Goal: Information Seeking & Learning: Compare options

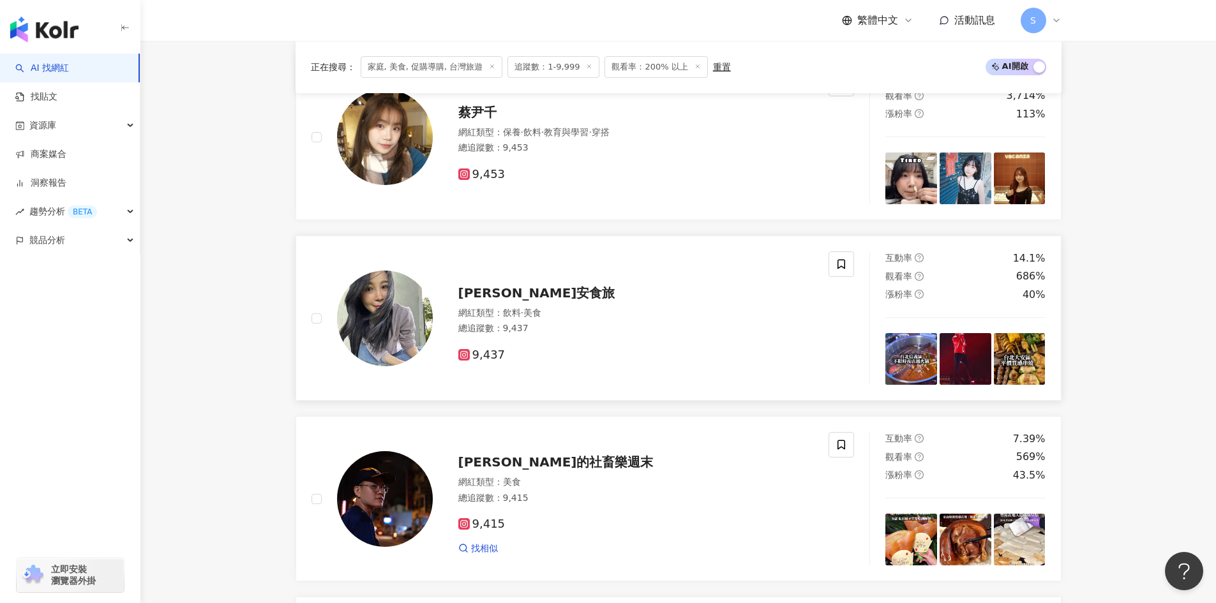
scroll to position [702, 0]
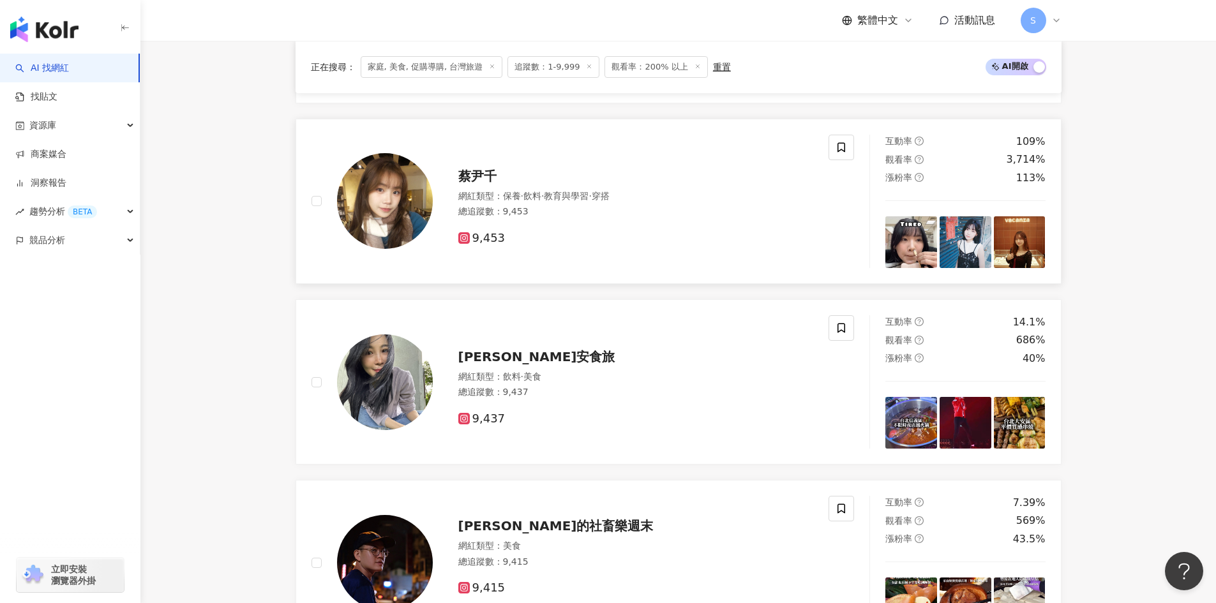
click at [633, 222] on div "9,453" at bounding box center [636, 234] width 356 height 24
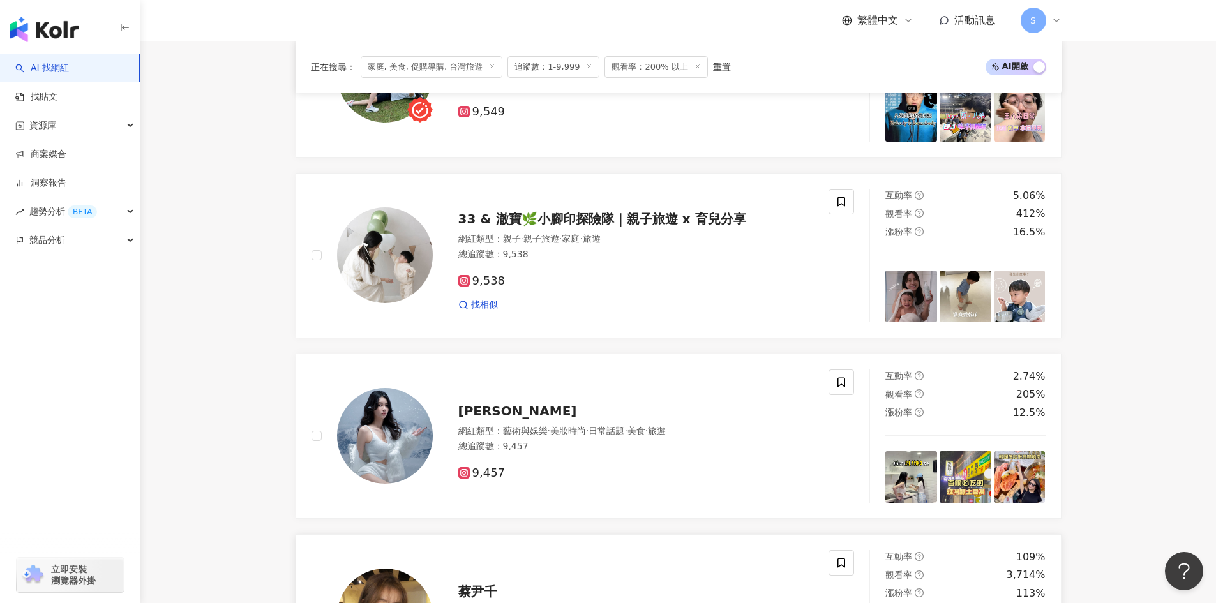
scroll to position [319, 0]
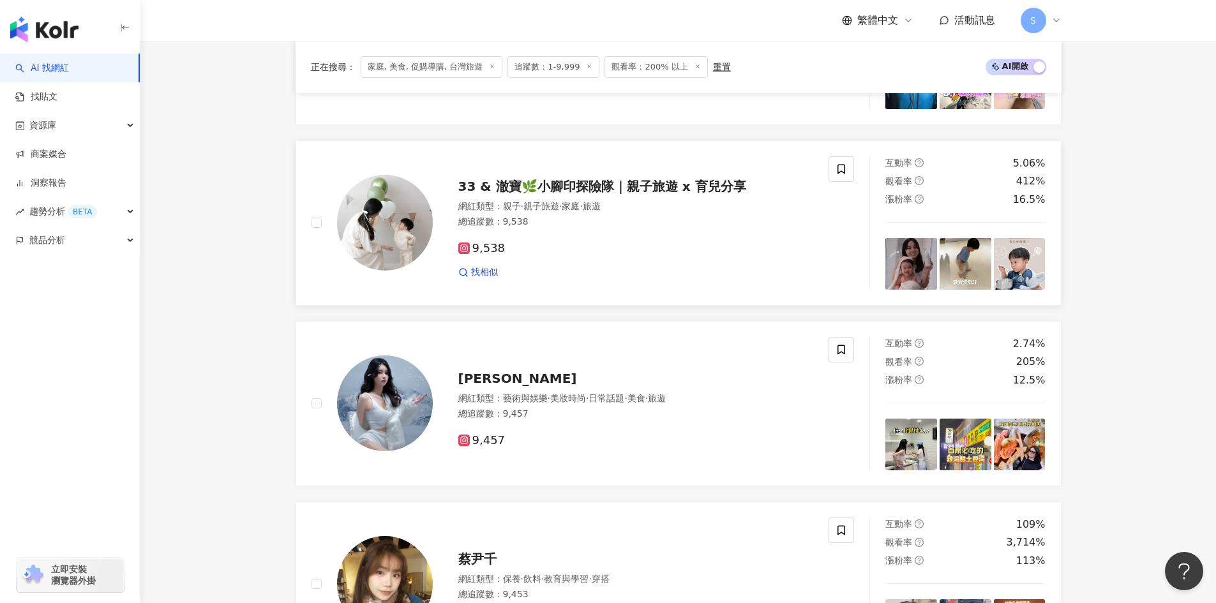
click at [633, 239] on div "9,538 找相似" at bounding box center [636, 255] width 356 height 47
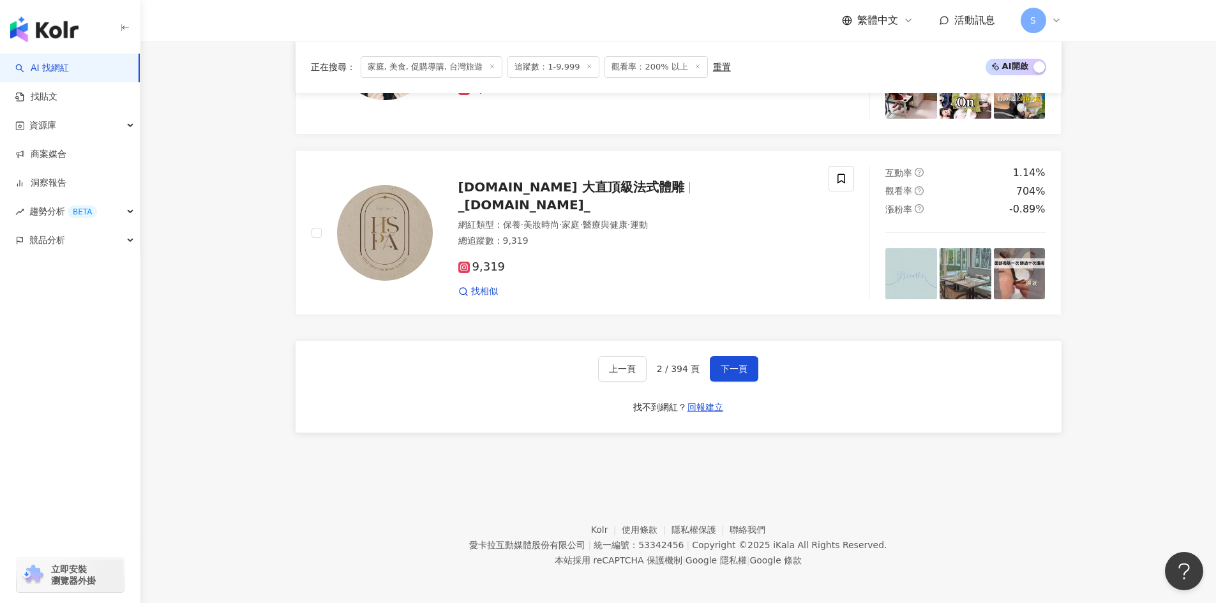
scroll to position [2120, 0]
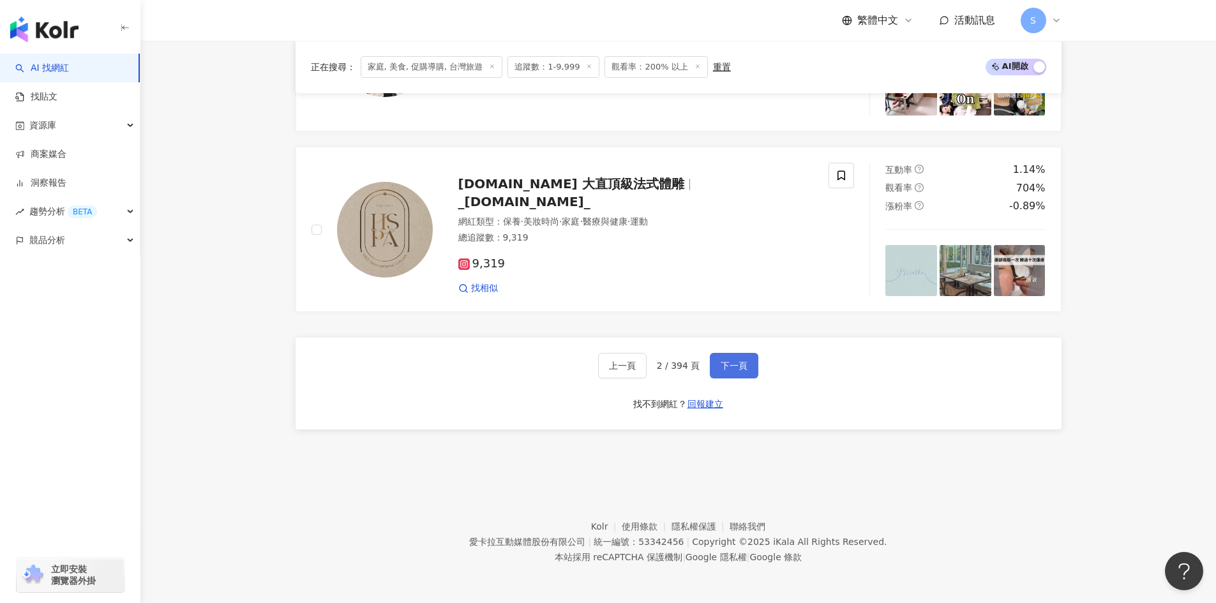
click at [717, 376] on button "下一頁" at bounding box center [734, 366] width 49 height 26
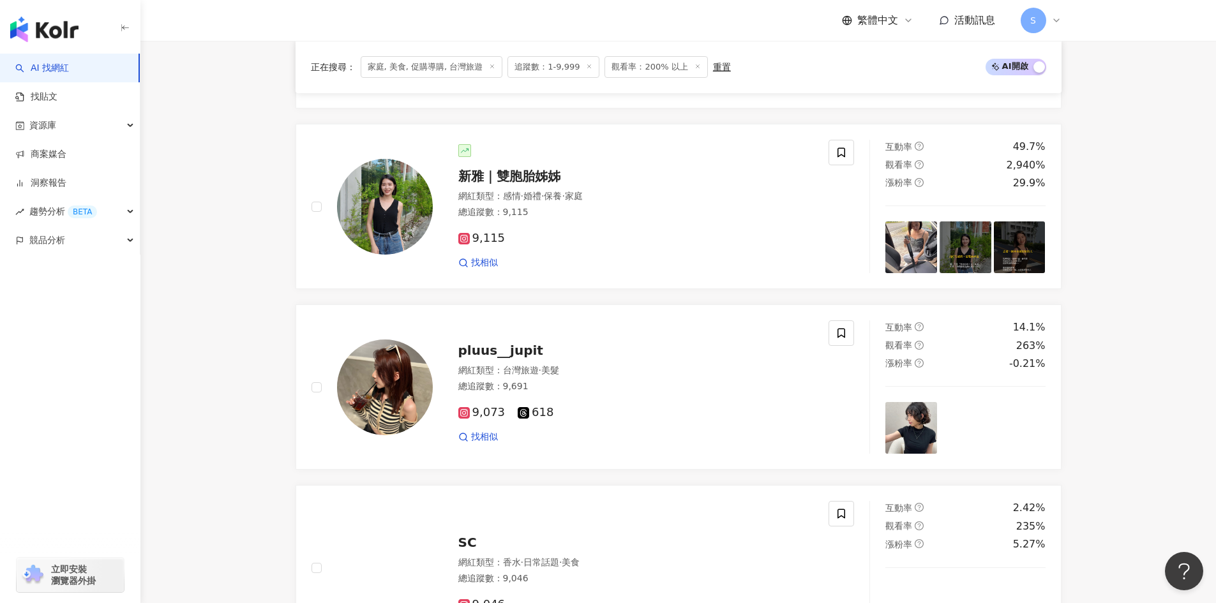
scroll to position [1673, 0]
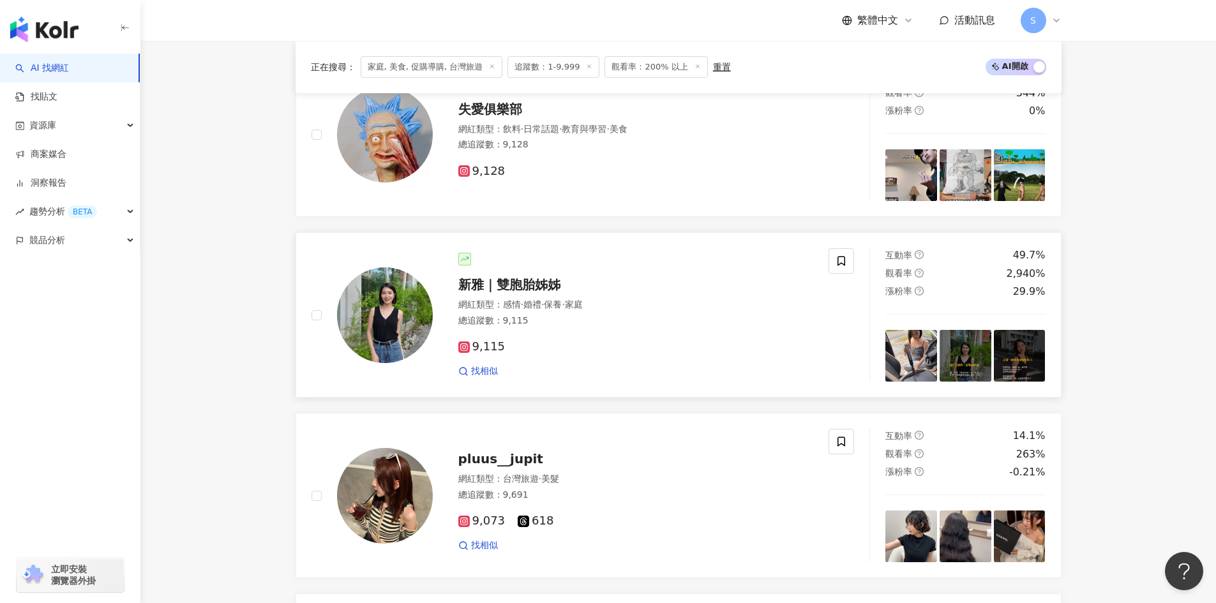
click at [708, 355] on div "9,115 找相似" at bounding box center [636, 353] width 356 height 47
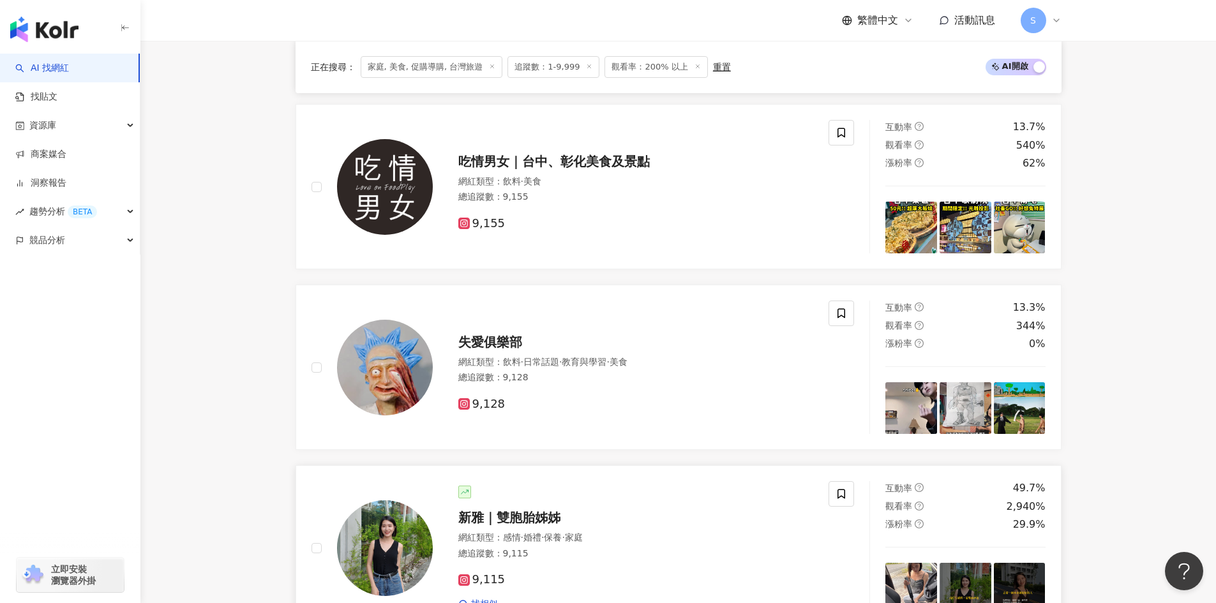
scroll to position [1418, 0]
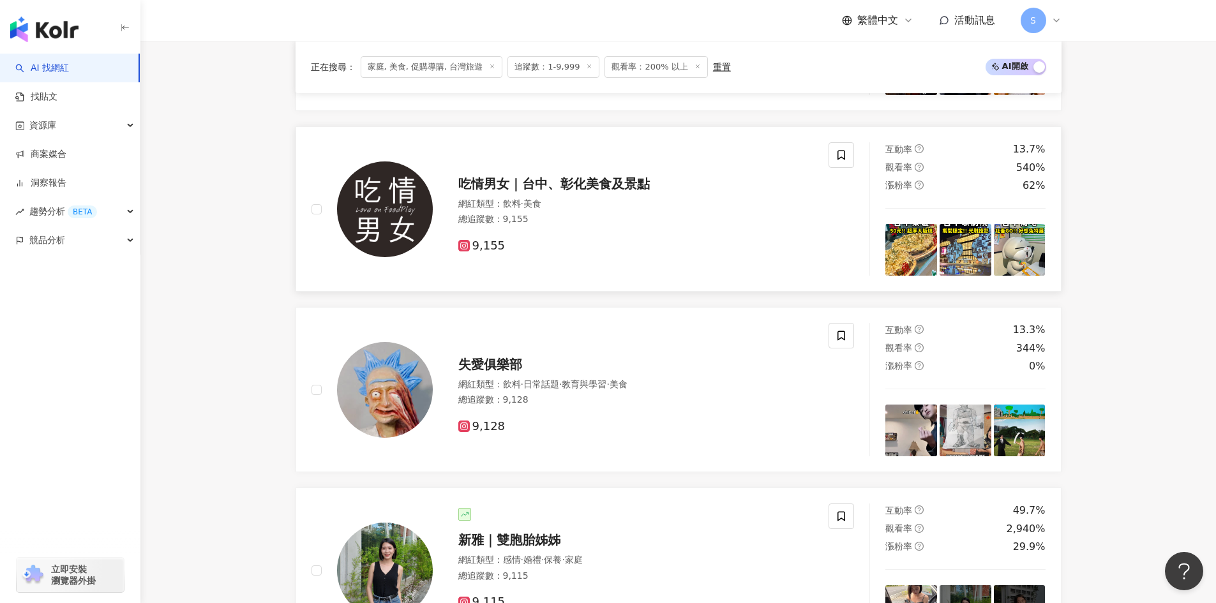
click at [754, 244] on div "9,155" at bounding box center [636, 246] width 356 height 14
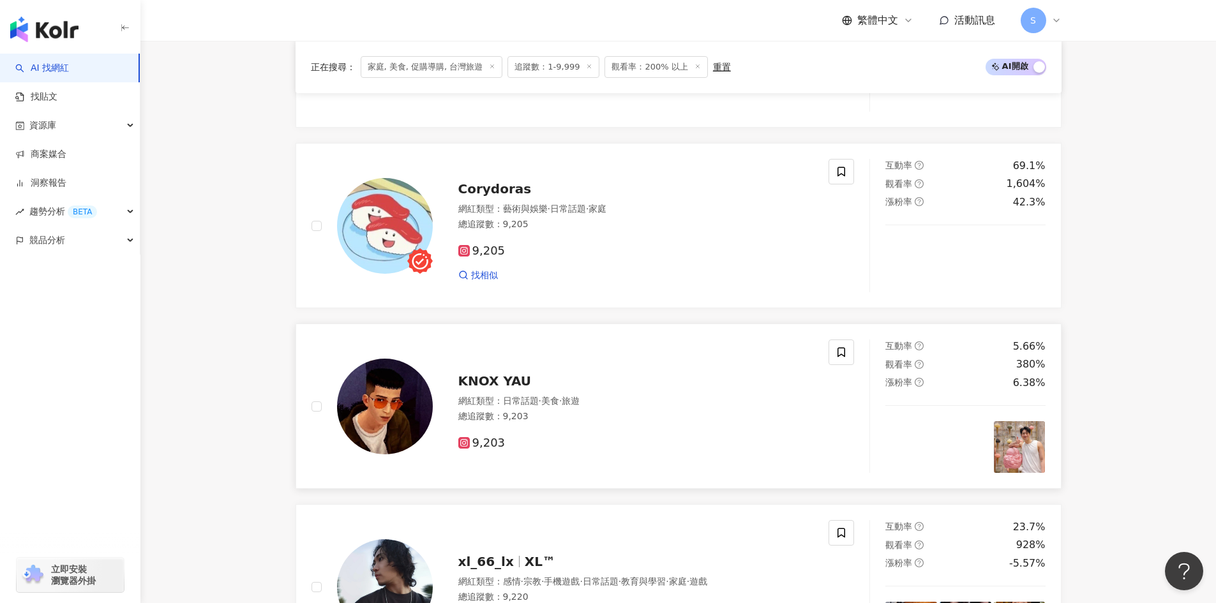
scroll to position [843, 0]
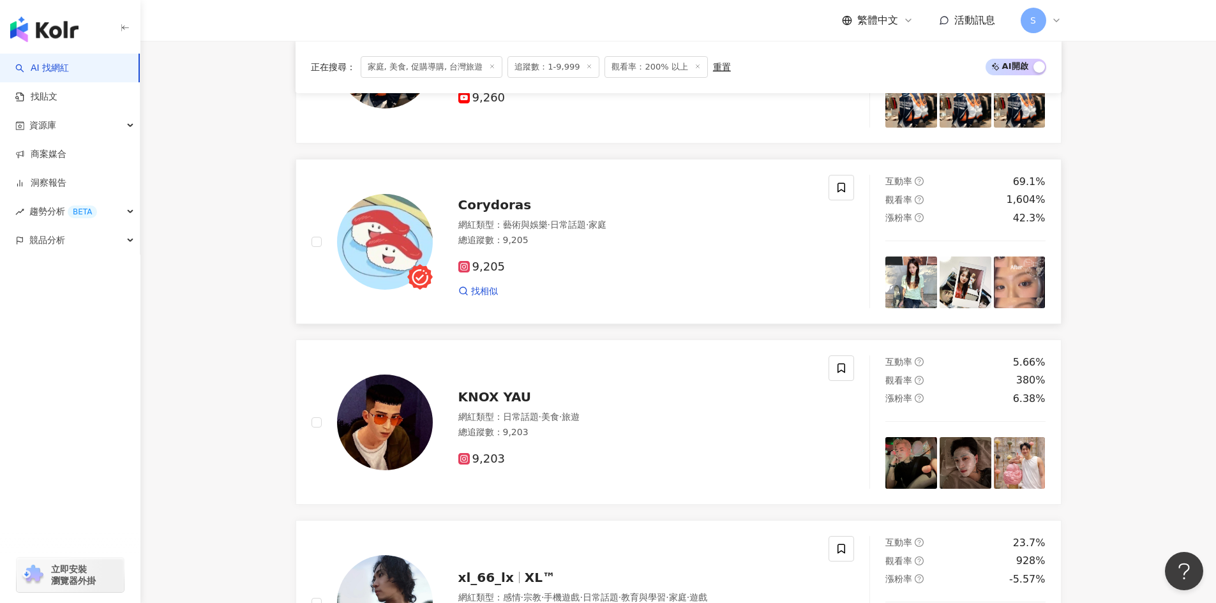
click at [732, 254] on div "9,205 找相似" at bounding box center [636, 273] width 356 height 47
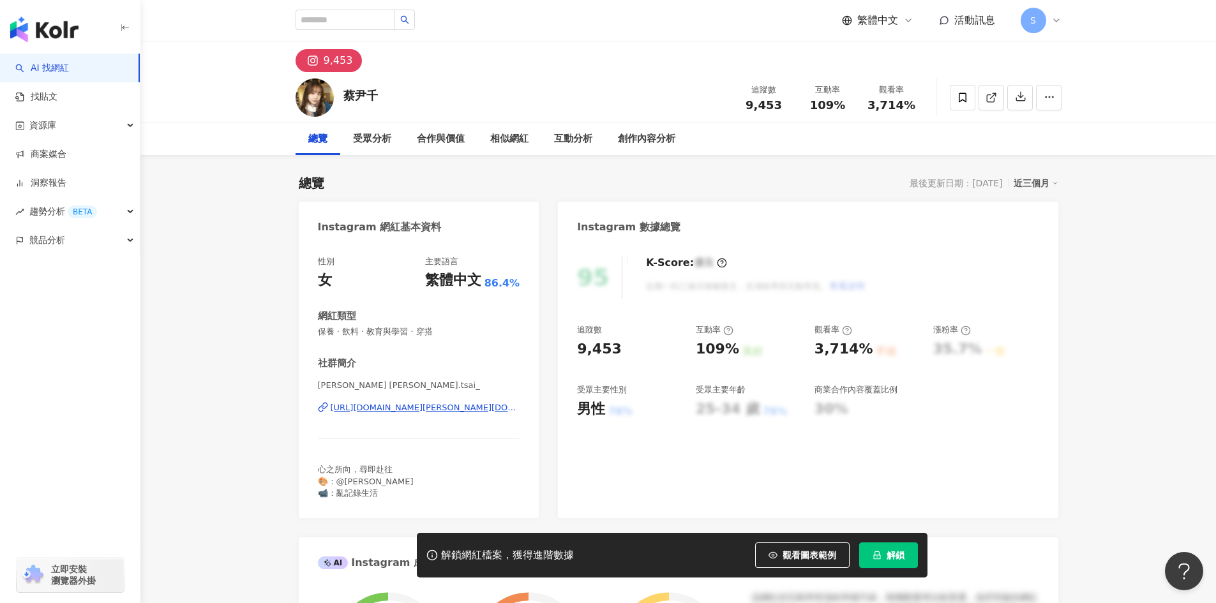
click at [396, 405] on div "[URL][DOMAIN_NAME][PERSON_NAME][DOMAIN_NAME]" at bounding box center [426, 407] width 190 height 11
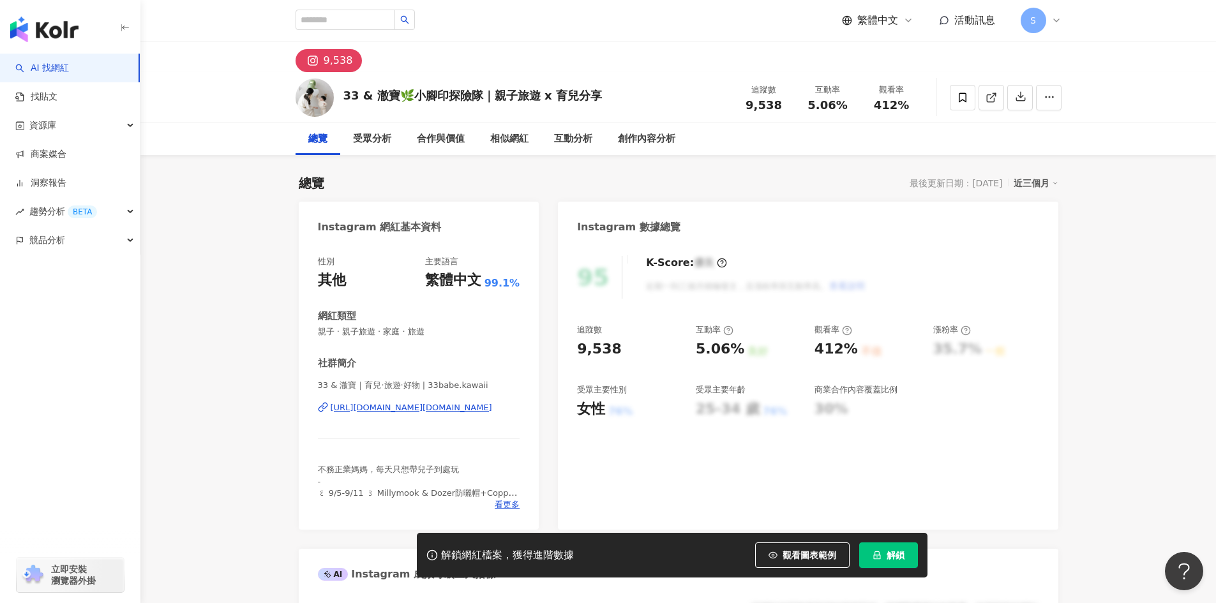
click at [398, 414] on div "https://www.instagram.com/33babe.kawaii/" at bounding box center [412, 407] width 162 height 11
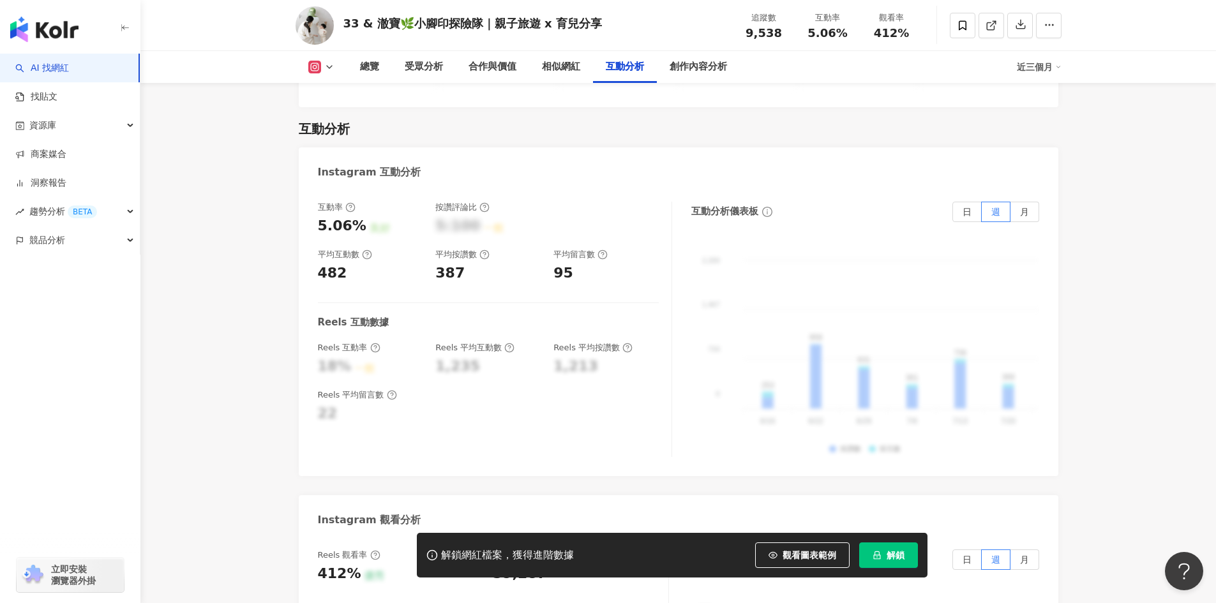
scroll to position [2490, 0]
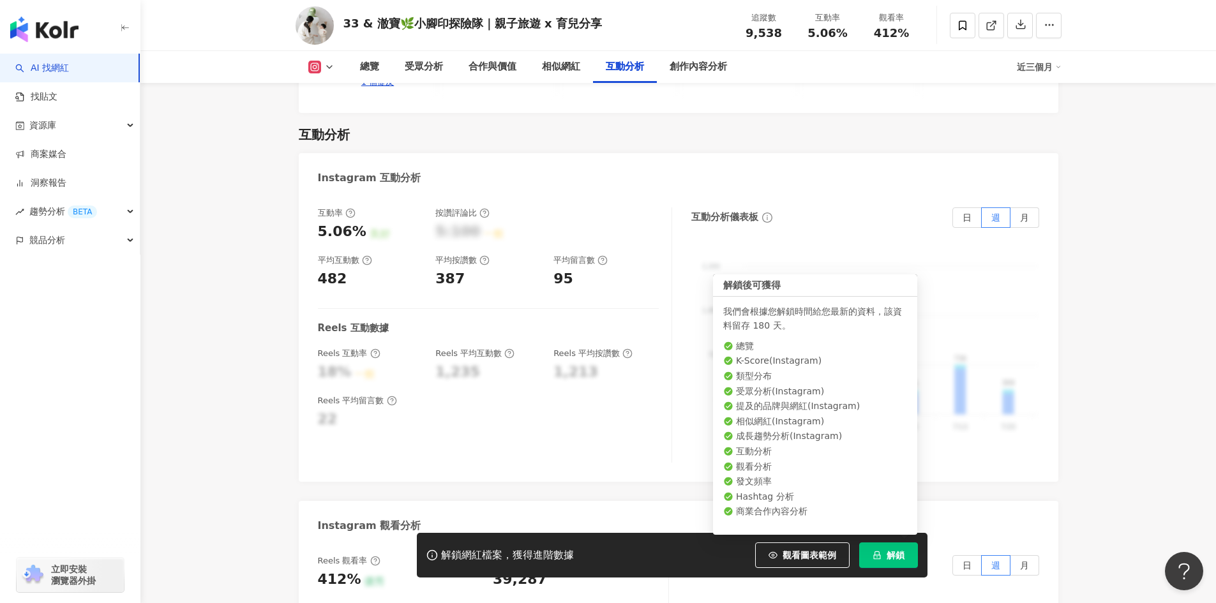
click at [872, 561] on button "解鎖" at bounding box center [888, 556] width 59 height 26
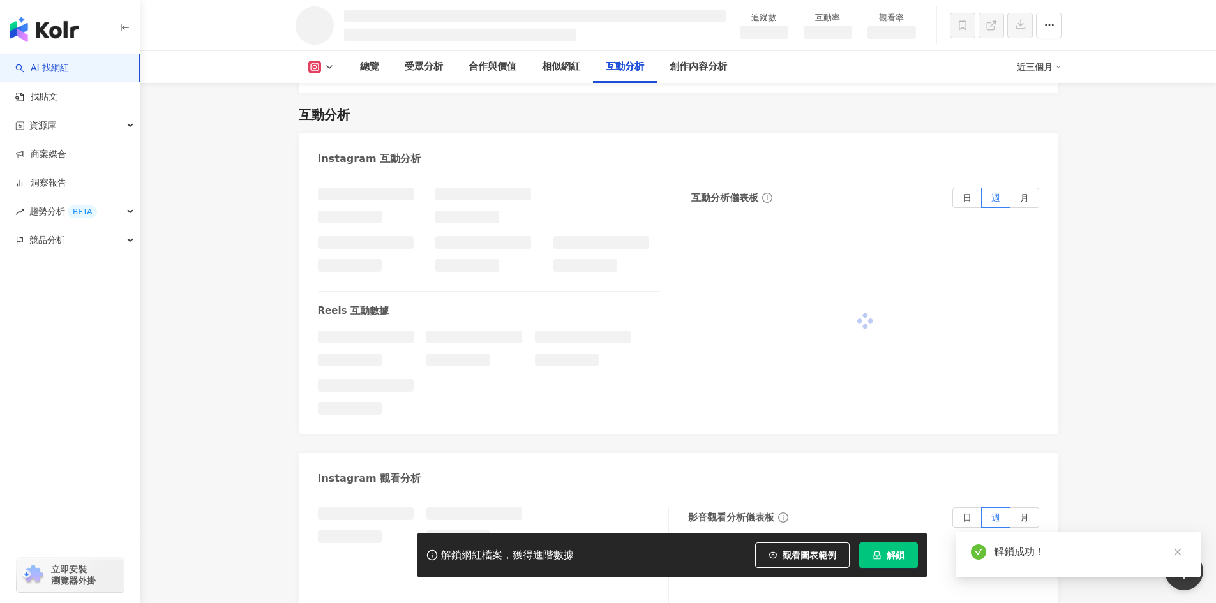
scroll to position [2149, 0]
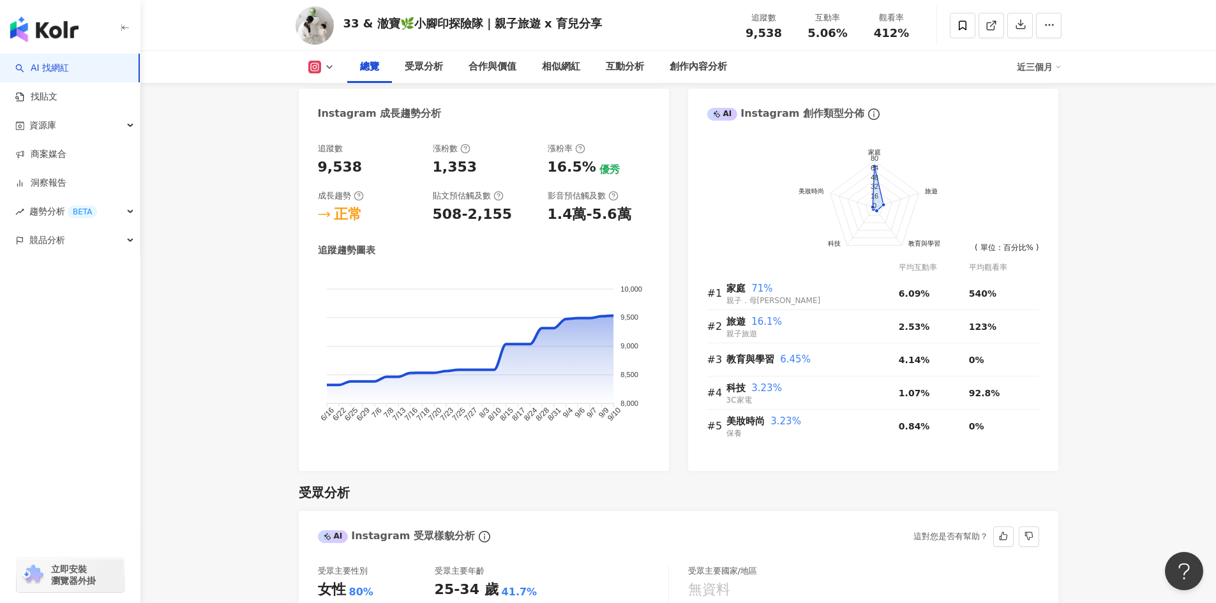
scroll to position [511, 0]
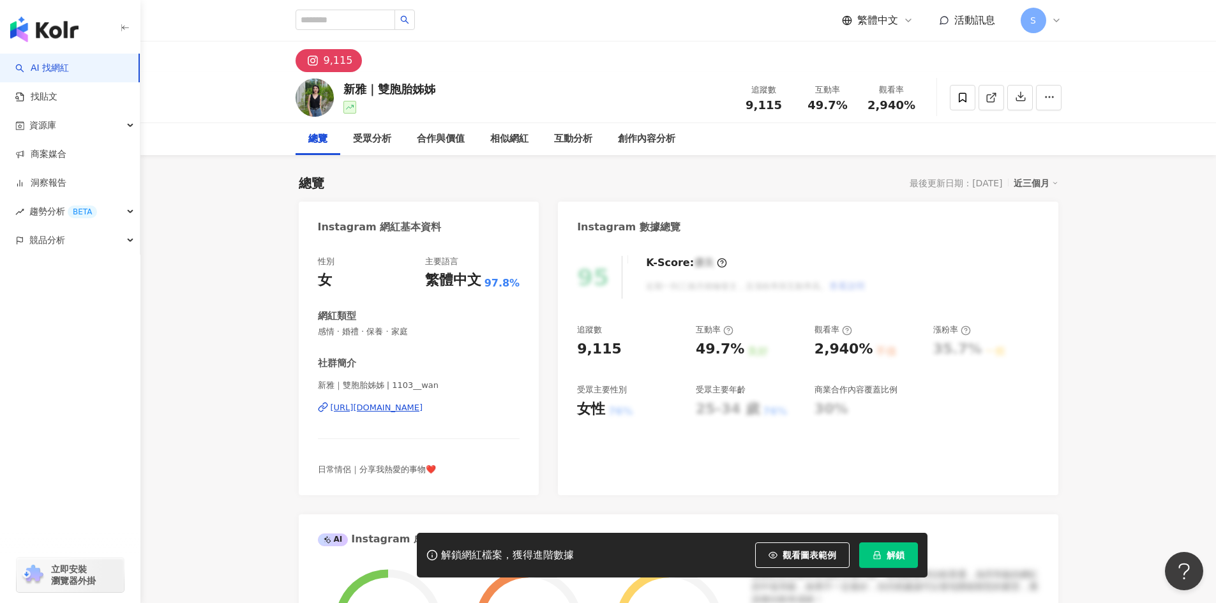
click at [616, 432] on div "95 K-Score : 優良 近期一到三個月積極發文，且漲粉率與互動率高。 查看說明 追蹤數 9,115 互動率 49.7% 良好 觀看率 2,940% 不…" at bounding box center [808, 369] width 500 height 252
click at [423, 413] on div "https://www.instagram.com/1103__wan/" at bounding box center [377, 407] width 93 height 11
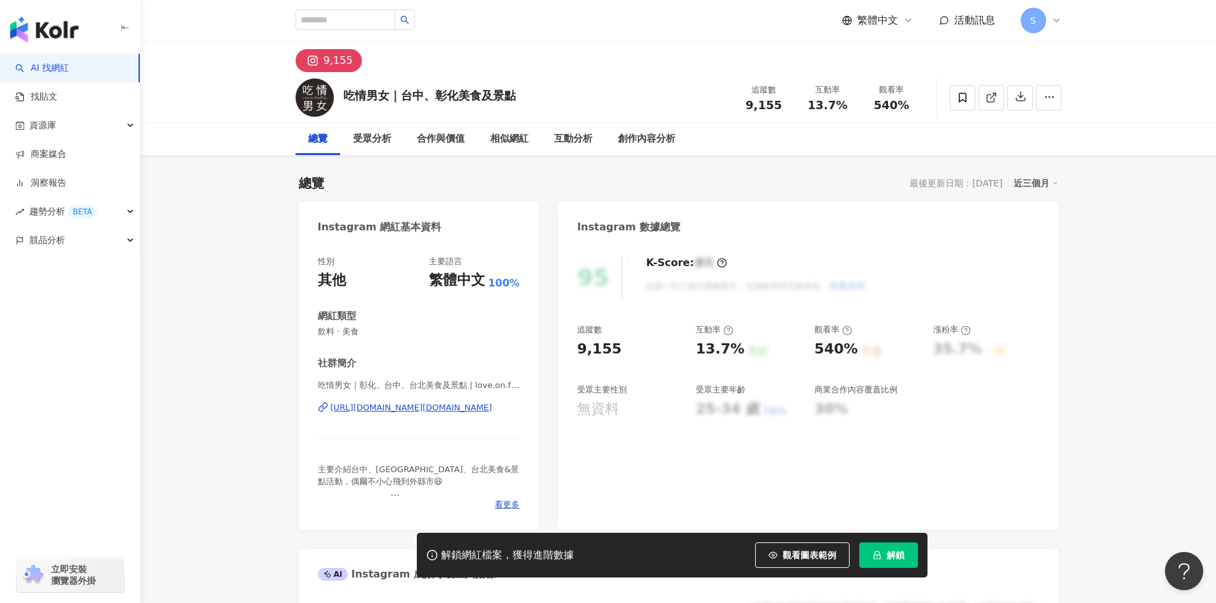
click at [466, 409] on div "https://www.instagram.com/love.on.foodplay/" at bounding box center [412, 407] width 162 height 11
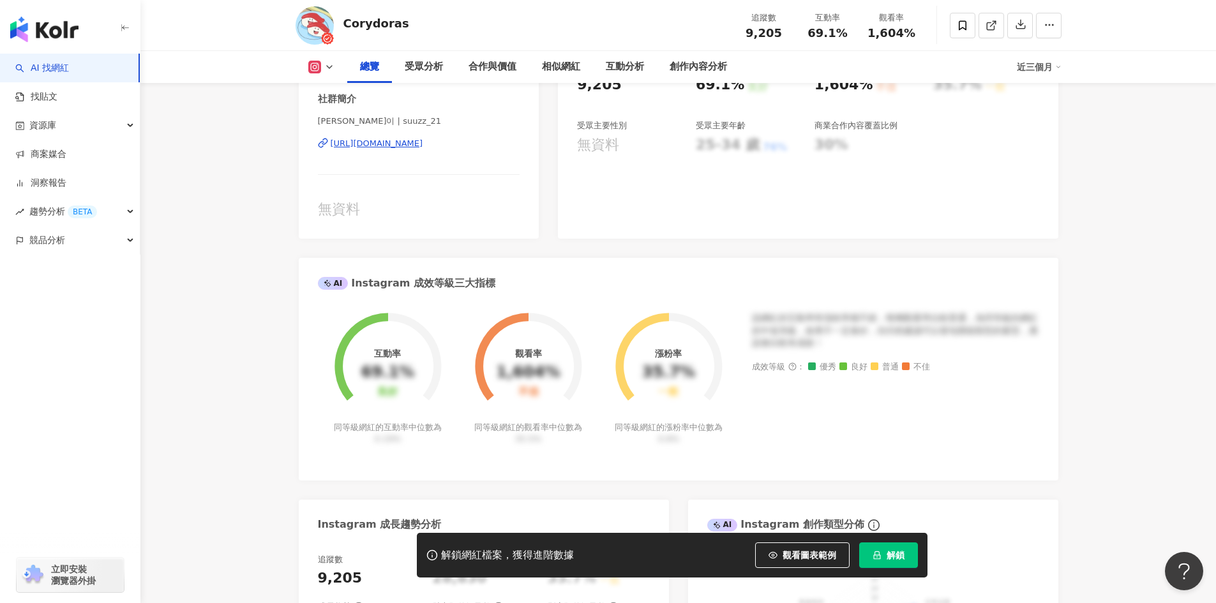
scroll to position [447, 0]
